Goal: Task Accomplishment & Management: Complete application form

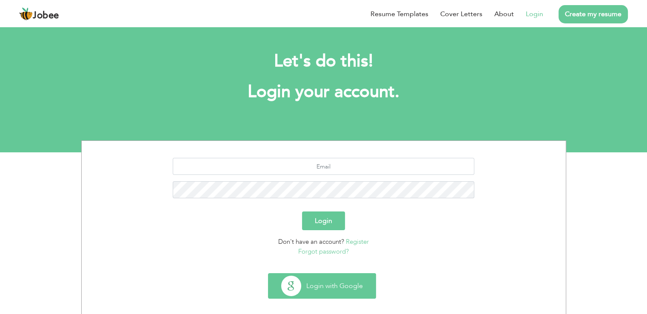
click at [323, 281] on button "Login with Google" at bounding box center [322, 286] width 107 height 25
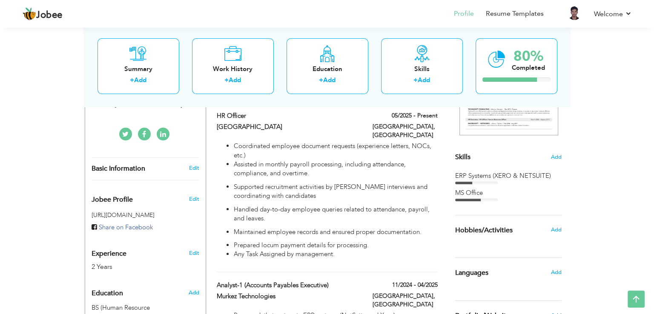
scroll to position [175, 0]
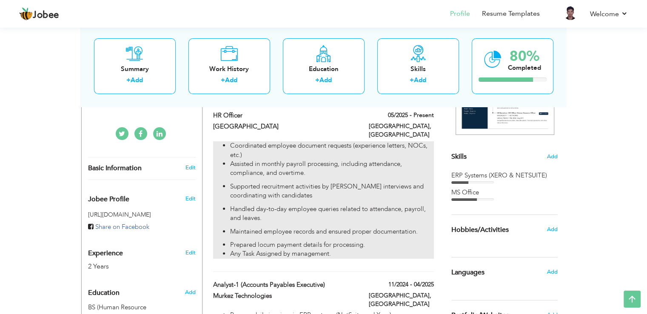
click at [306, 164] on p "Assisted in monthly payroll processing, including attendance, compliance, and o…" at bounding box center [331, 169] width 203 height 18
type input "HR Officer"
type input "[GEOGRAPHIC_DATA]"
type input "05/2025"
type input "[GEOGRAPHIC_DATA]"
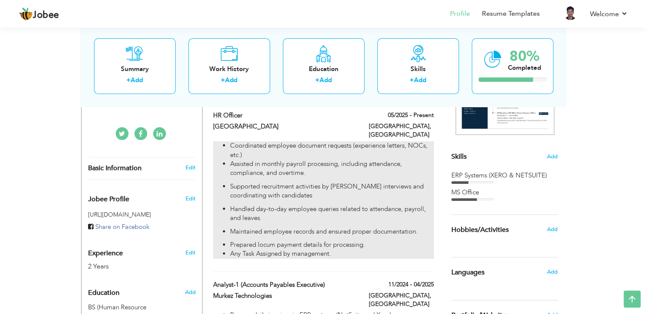
type input "[GEOGRAPHIC_DATA]"
checkbox input "true"
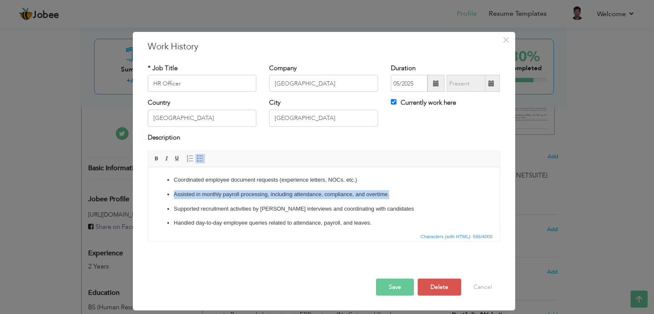
drag, startPoint x: 174, startPoint y: 193, endPoint x: 389, endPoint y: 190, distance: 214.5
click at [389, 190] on p "Assisted in monthly payroll processing, including attendance, compliance, and o…" at bounding box center [323, 194] width 300 height 9
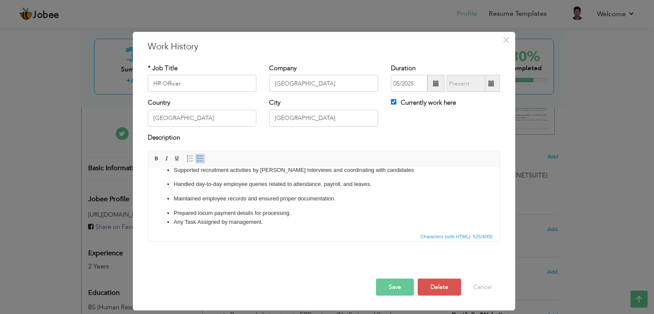
scroll to position [43, 0]
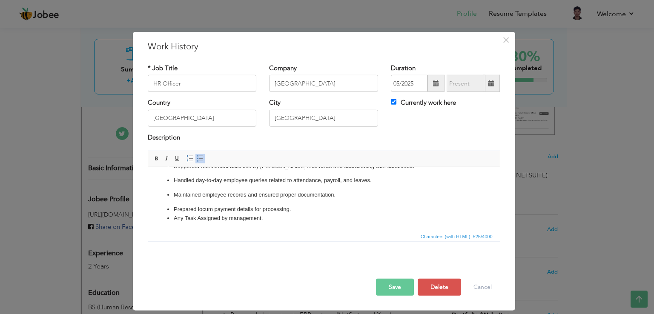
click at [342, 196] on p "Maintained employee records and ensured proper documentation." at bounding box center [323, 195] width 300 height 9
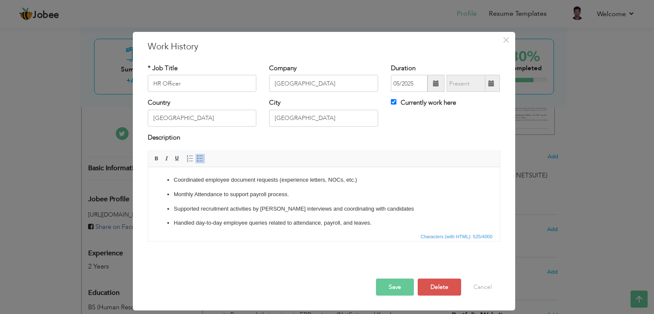
scroll to position [0, 0]
click at [223, 194] on p "Monthly Attendance to support payroll process." at bounding box center [323, 194] width 300 height 9
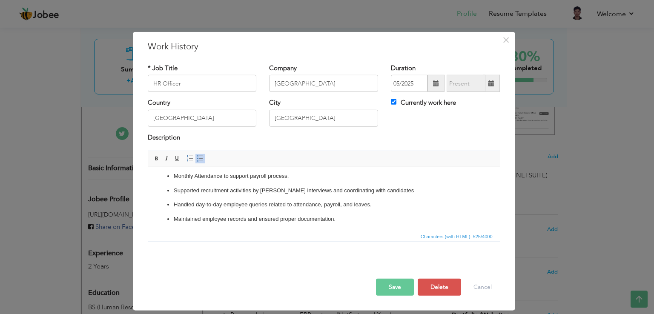
scroll to position [43, 0]
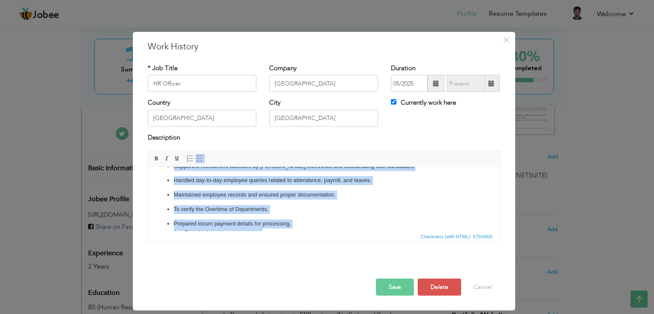
copy ul "Coordinated employee document requests (experience letters, NOCs, etc.) Monthly…"
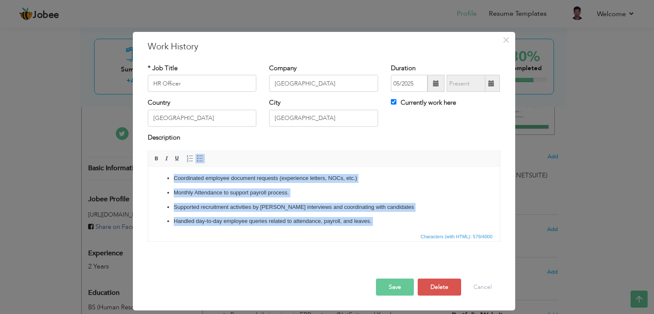
scroll to position [0, 0]
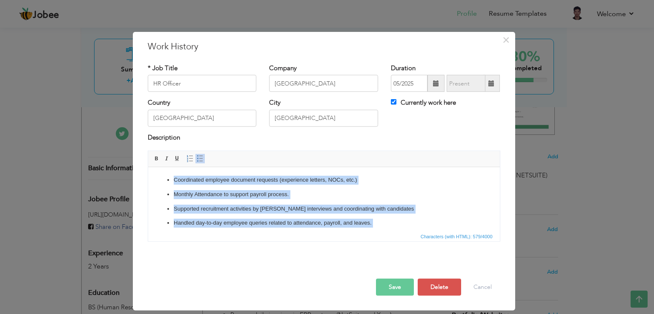
click at [293, 217] on ul "Coordinated employee document requests (experience letters, NOCs, etc.) Monthly…" at bounding box center [323, 228] width 334 height 104
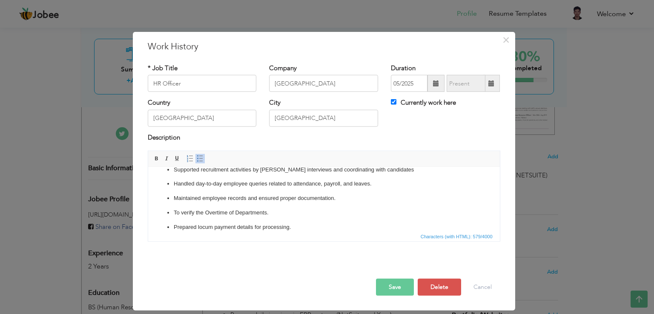
scroll to position [42, 0]
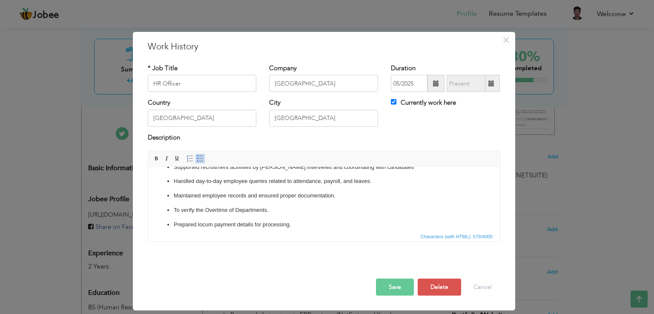
click at [391, 283] on button "Save" at bounding box center [395, 287] width 38 height 17
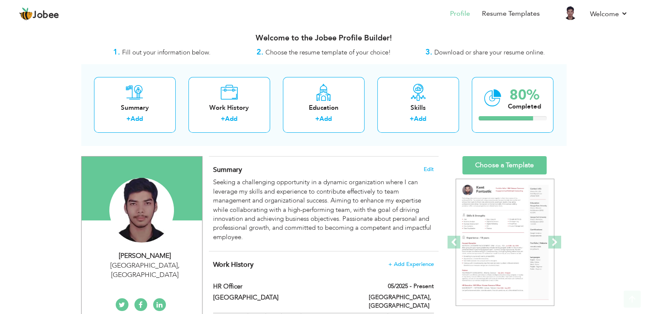
scroll to position [0, 0]
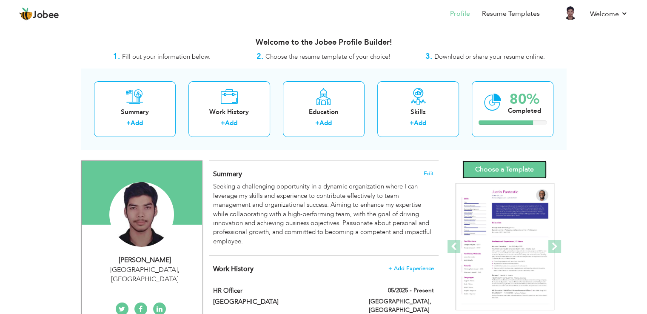
click at [495, 174] on link "Choose a Template" at bounding box center [505, 169] width 84 height 18
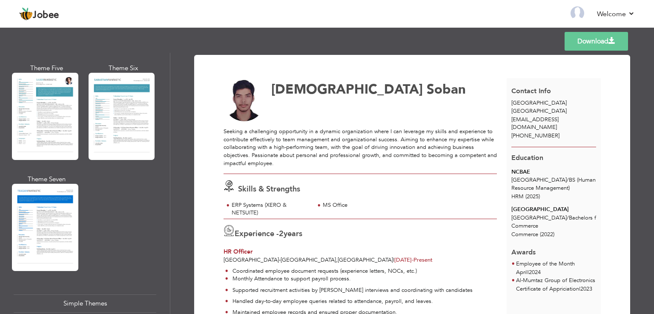
scroll to position [1475, 0]
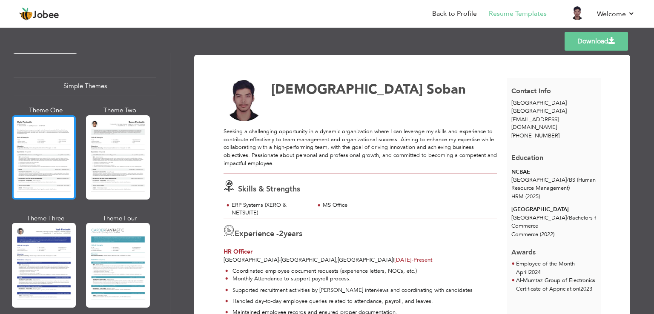
click at [37, 115] on div at bounding box center [44, 157] width 64 height 84
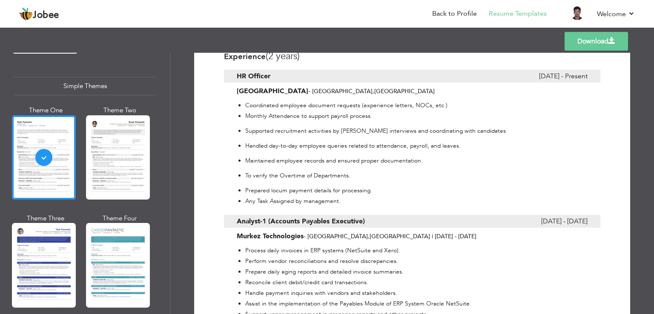
scroll to position [227, 0]
click at [596, 41] on link "Download" at bounding box center [595, 41] width 63 height 19
